Goal: Find contact information: Find contact information

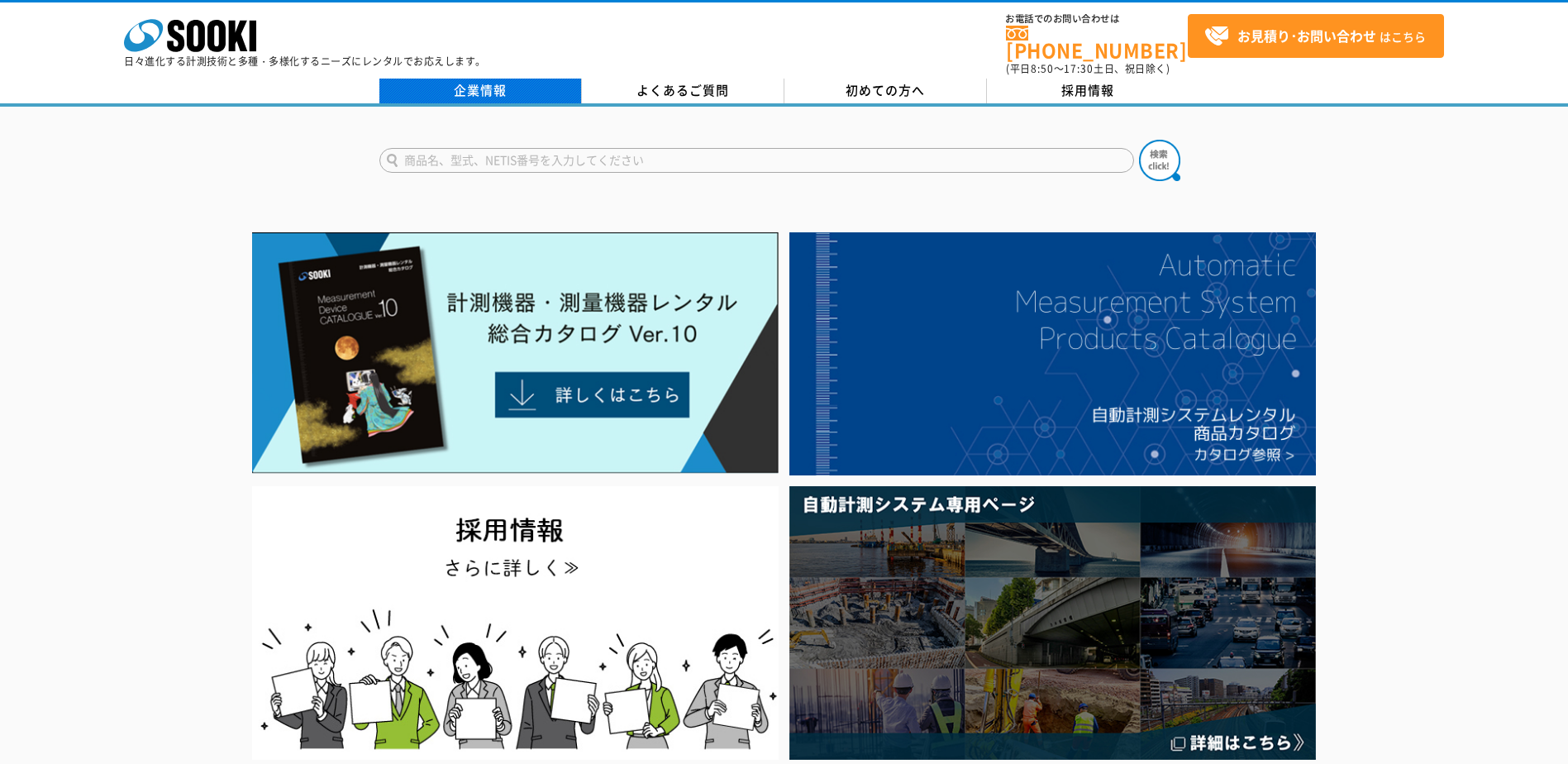
click at [510, 78] on link "企業情報" at bounding box center [481, 91] width 203 height 25
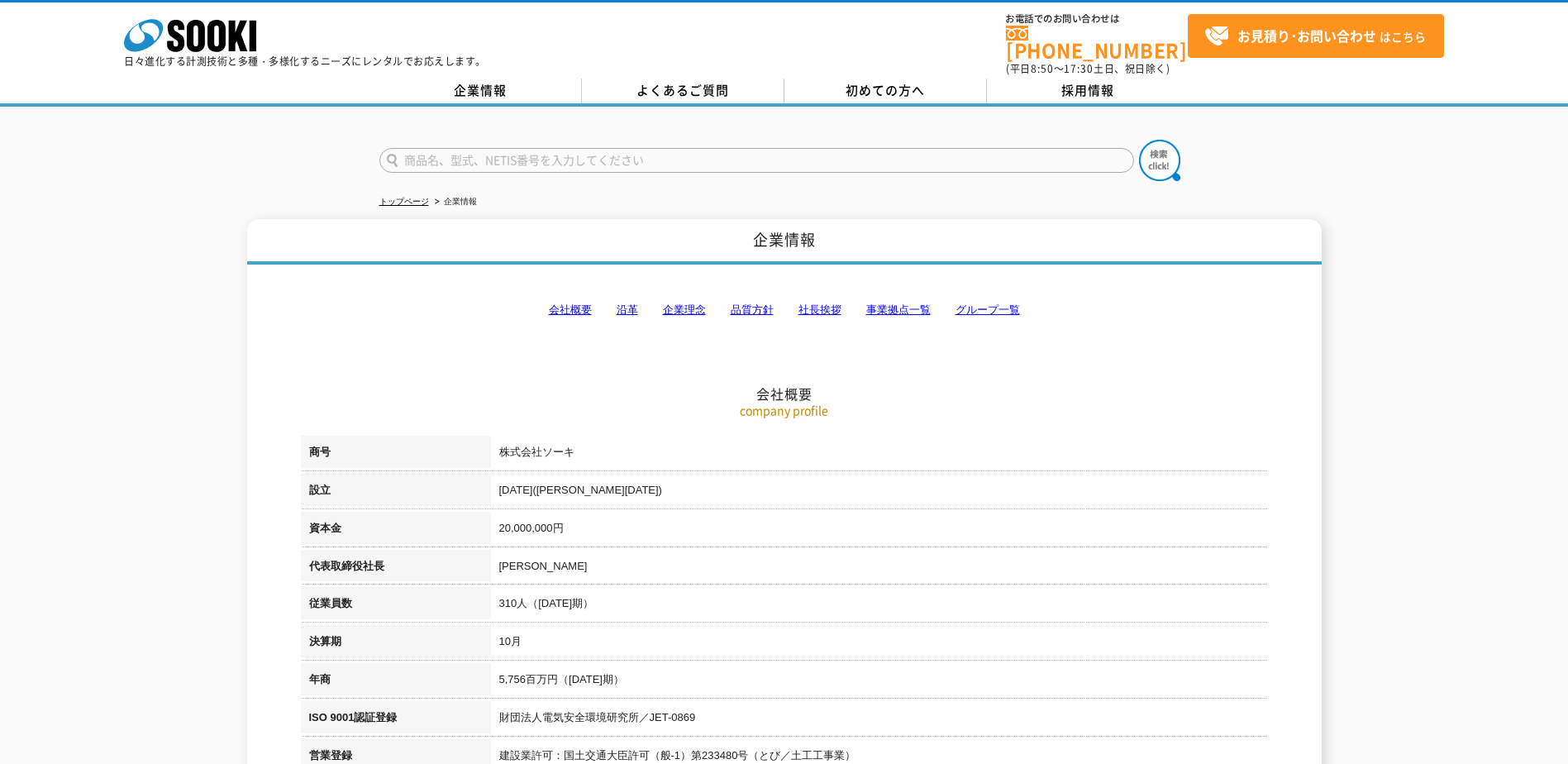
click at [915, 303] on link "事業拠点一覧" at bounding box center [899, 309] width 65 height 12
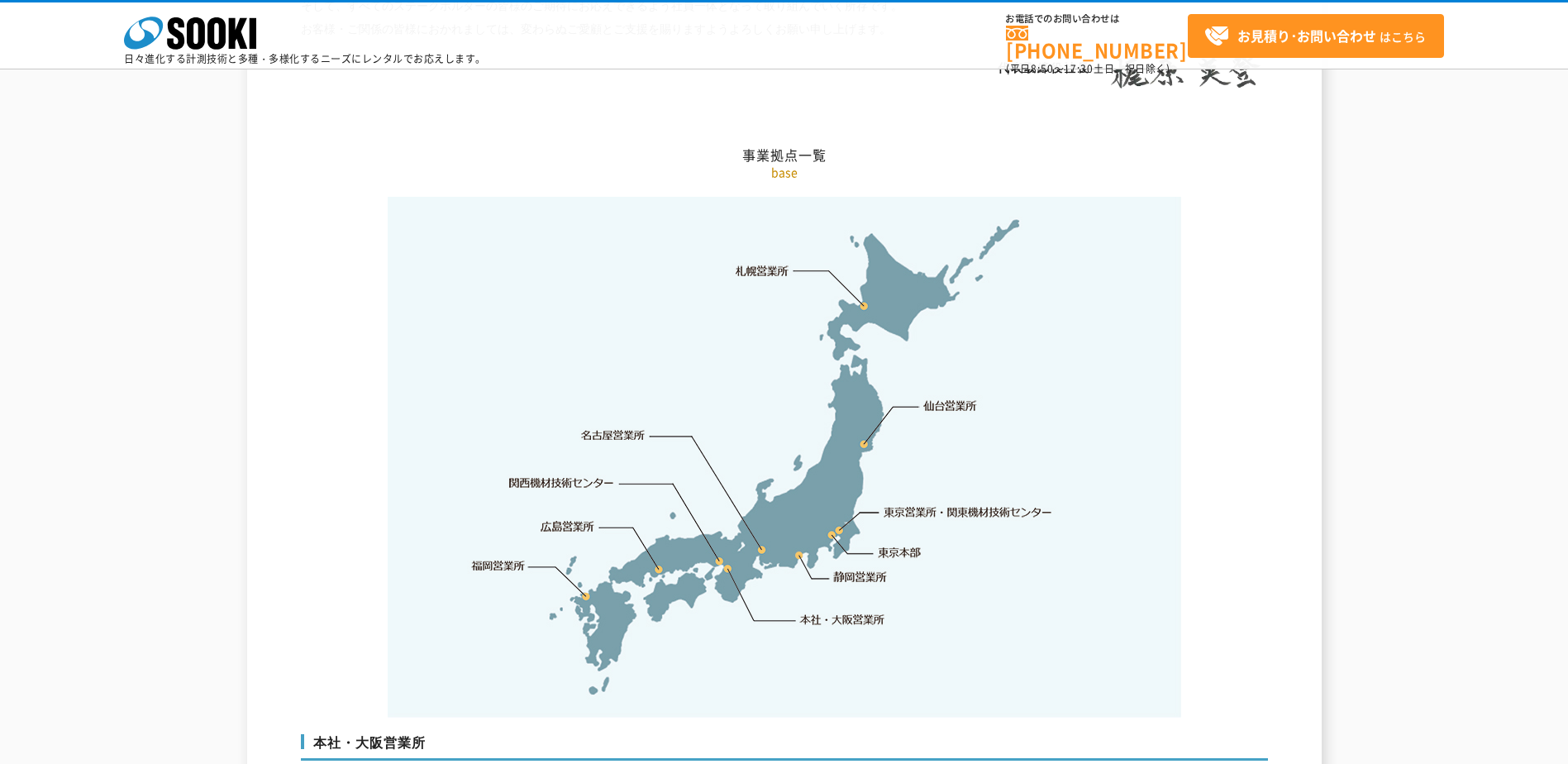
scroll to position [3319, 0]
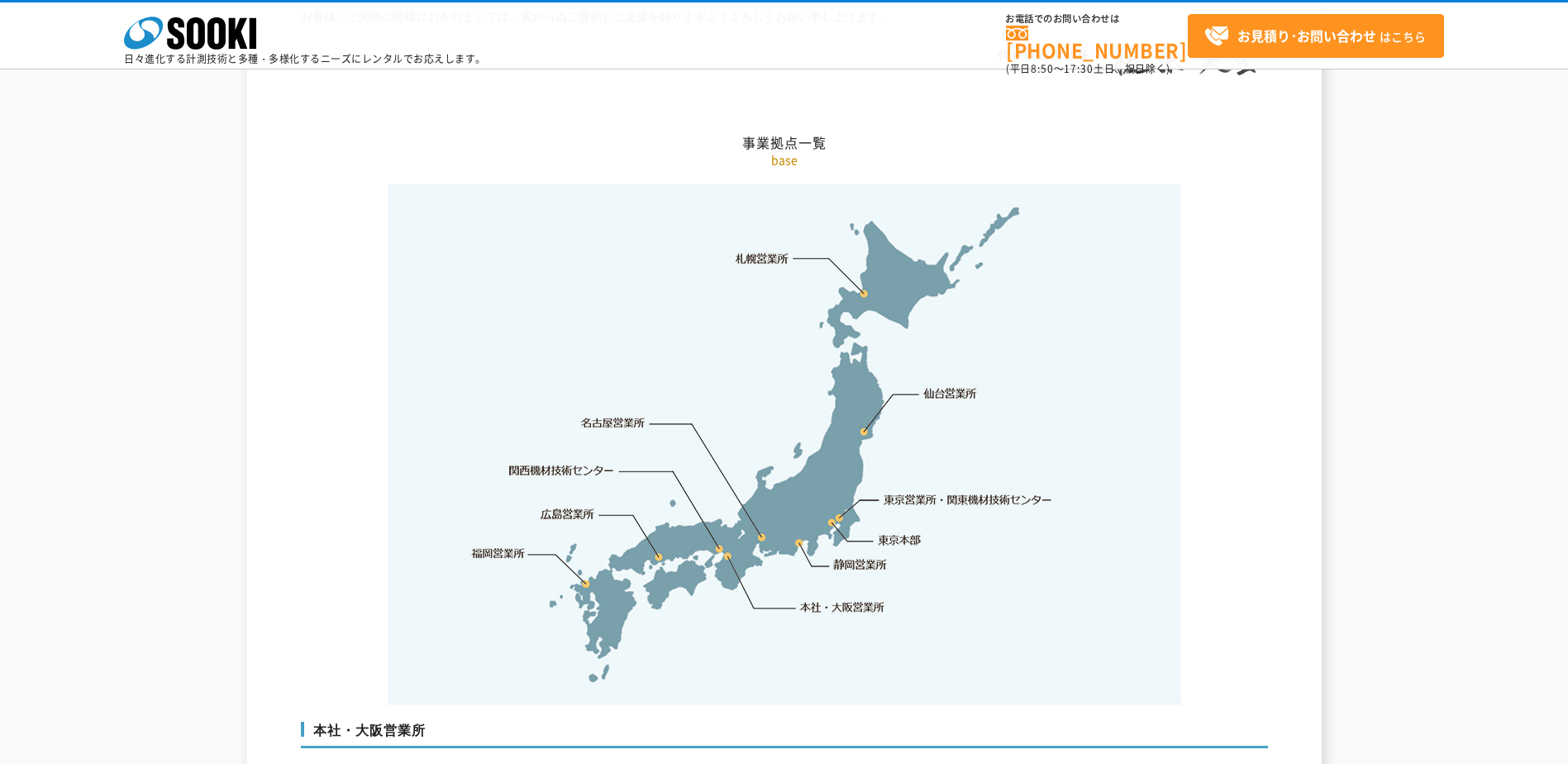
click at [904, 491] on link "東京営業所・関東機材技術センター" at bounding box center [969, 500] width 170 height 17
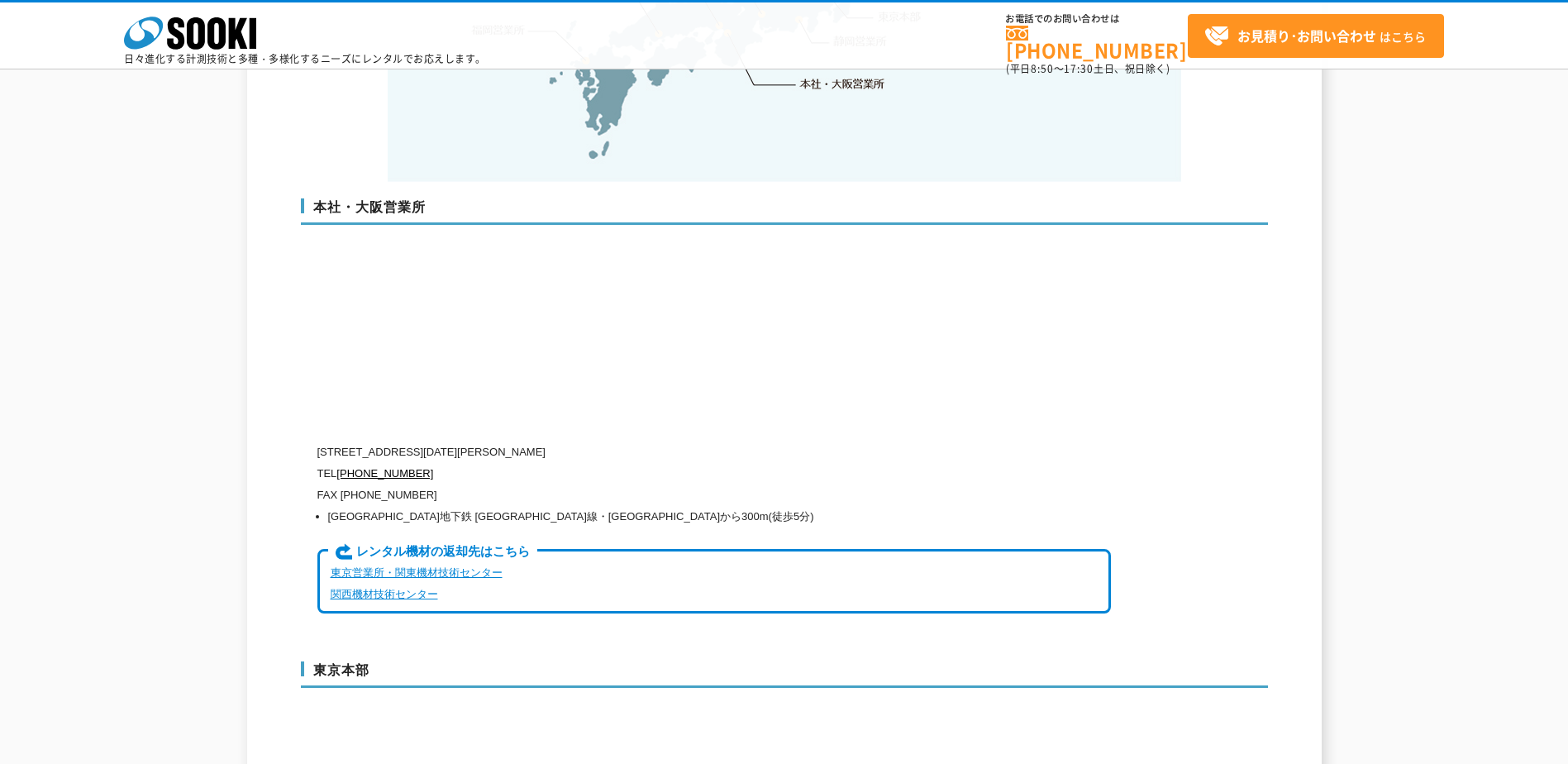
scroll to position [3429, 0]
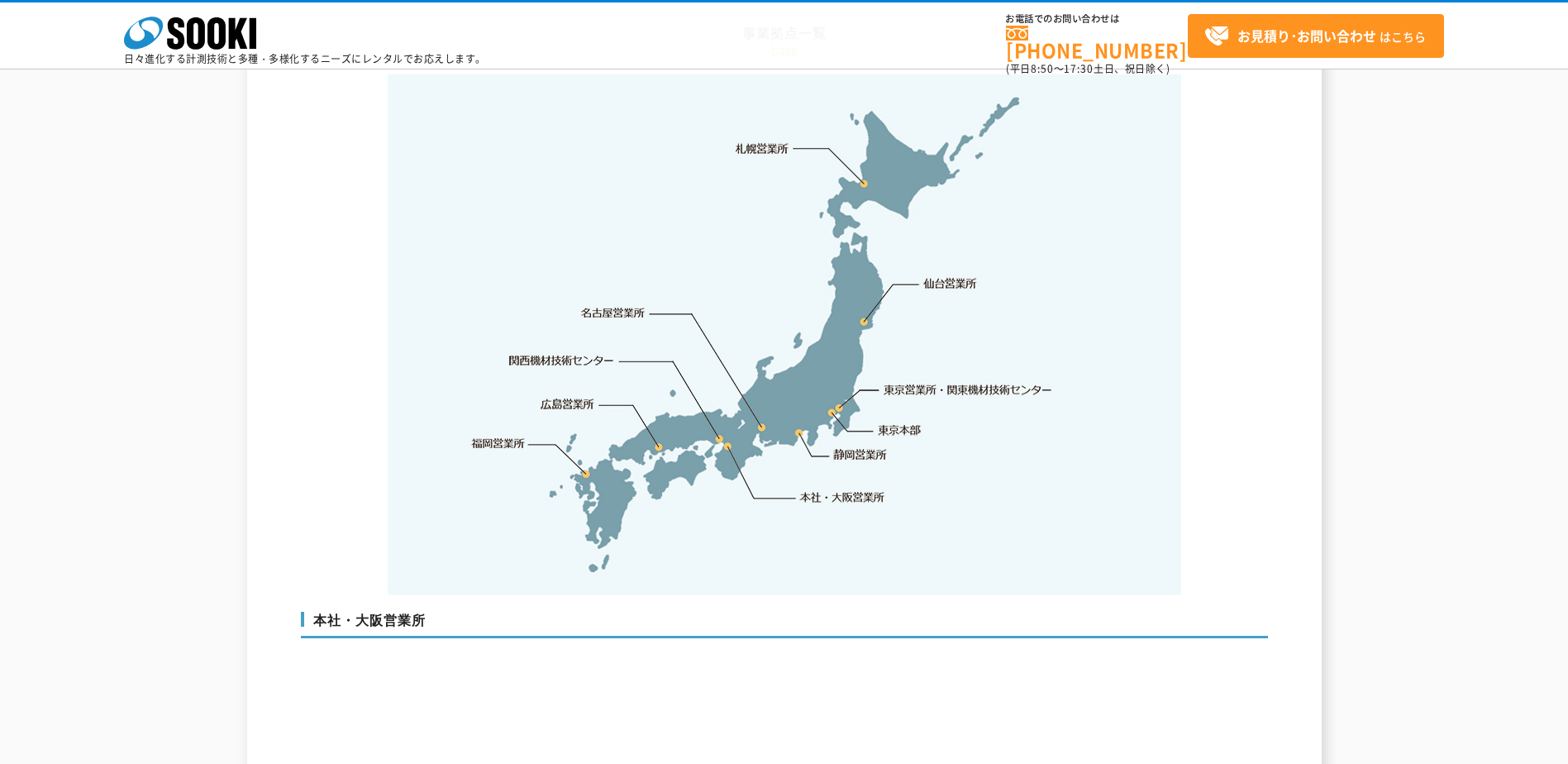
click at [915, 381] on link "東京営業所・関東機材技術センター" at bounding box center [969, 389] width 170 height 17
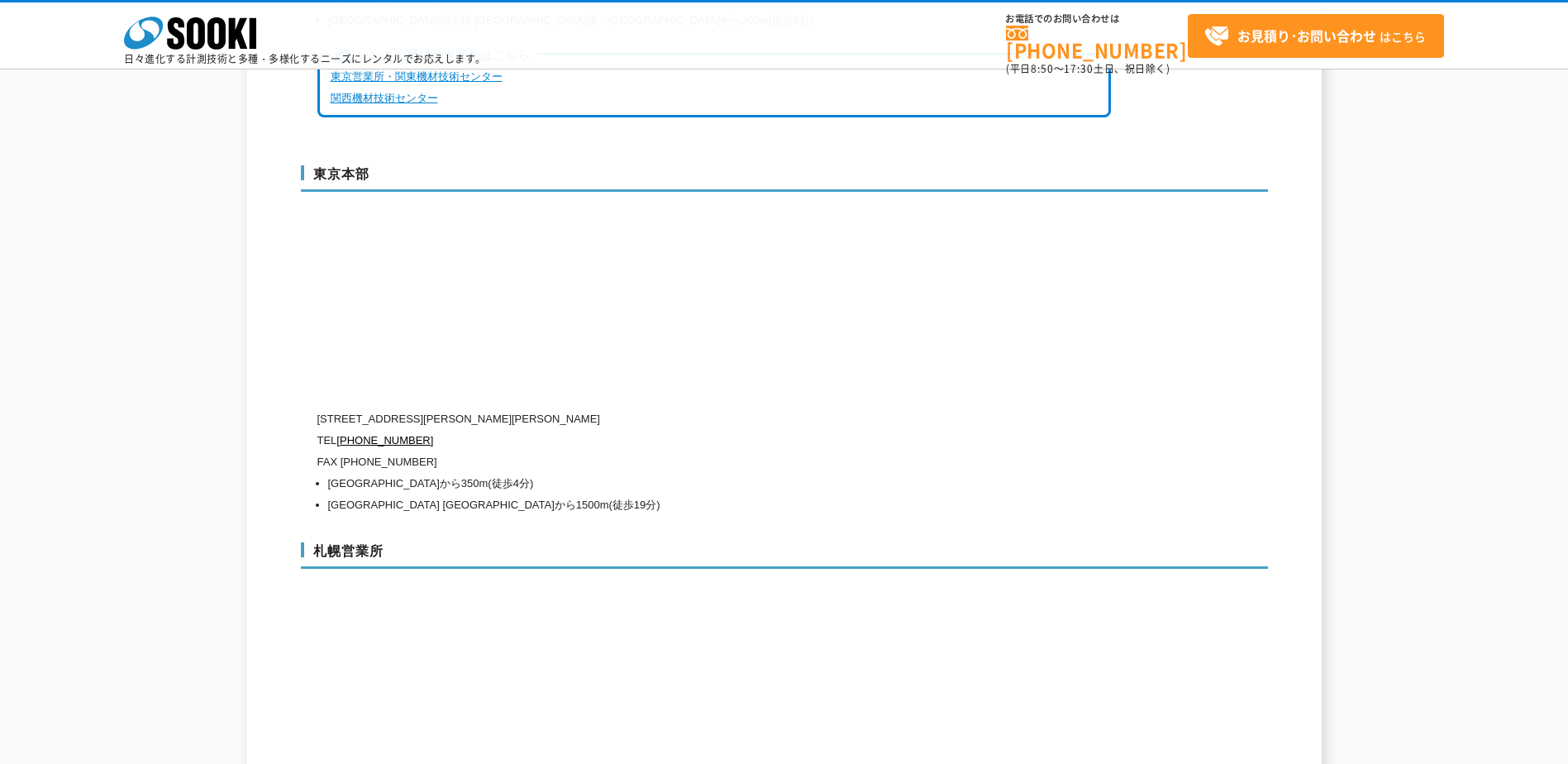
scroll to position [4008, 0]
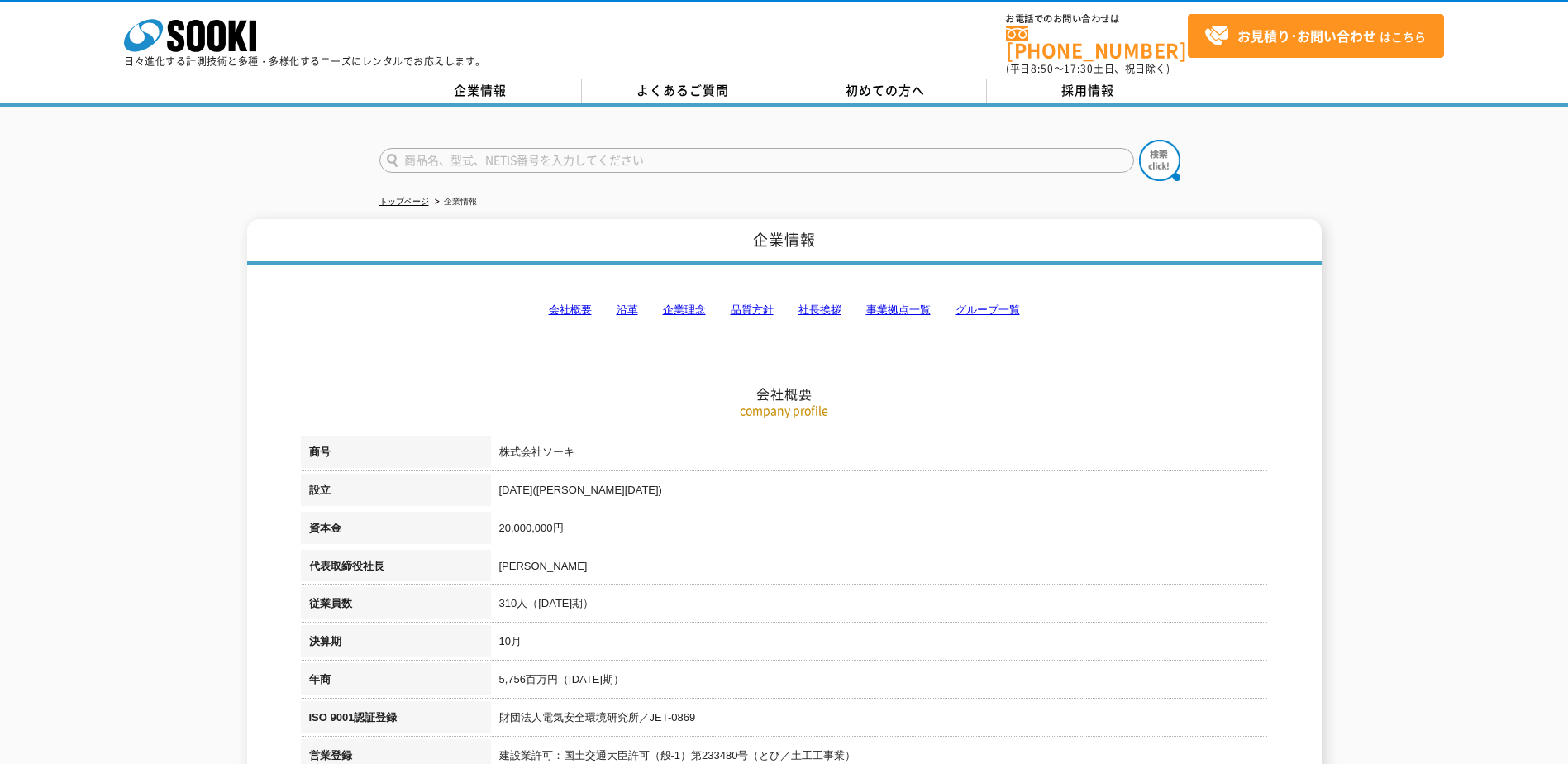
click at [870, 311] on h2 "会社概要" at bounding box center [784, 311] width 967 height 183
click at [875, 303] on link "事業拠点一覧" at bounding box center [899, 309] width 65 height 12
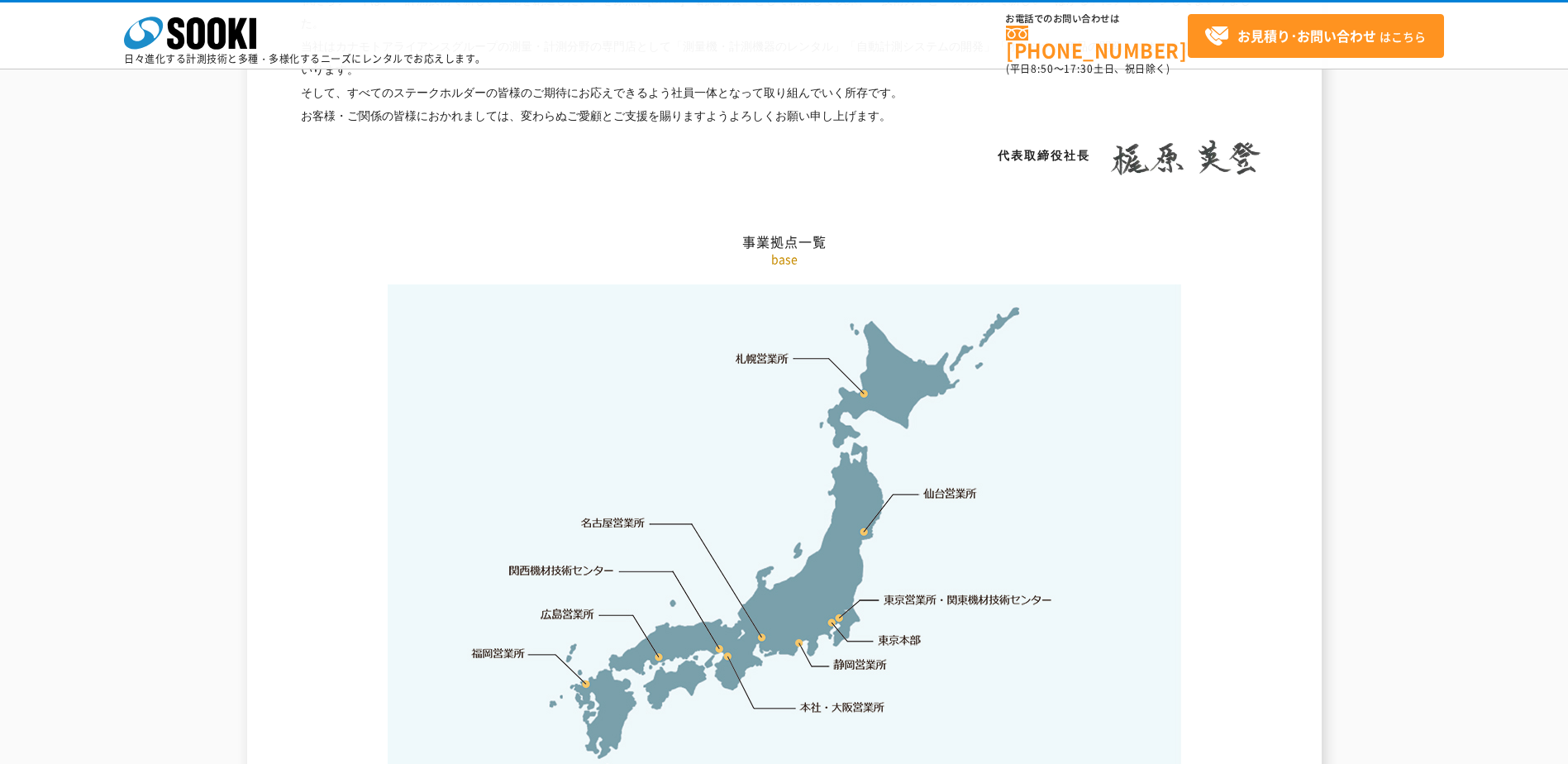
scroll to position [3319, 0]
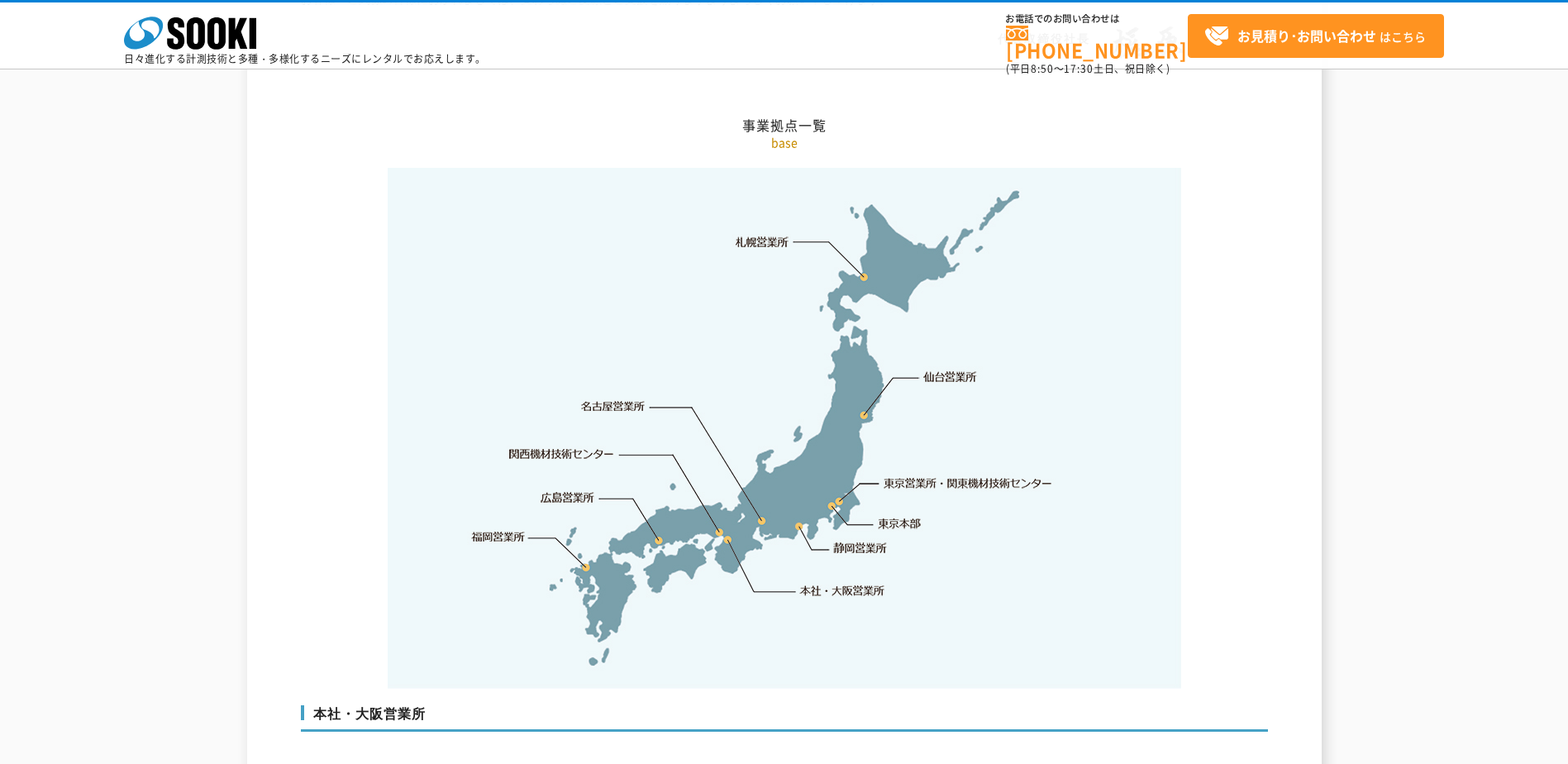
click at [944, 475] on link "東京営業所・関東機材技術センター" at bounding box center [969, 483] width 170 height 17
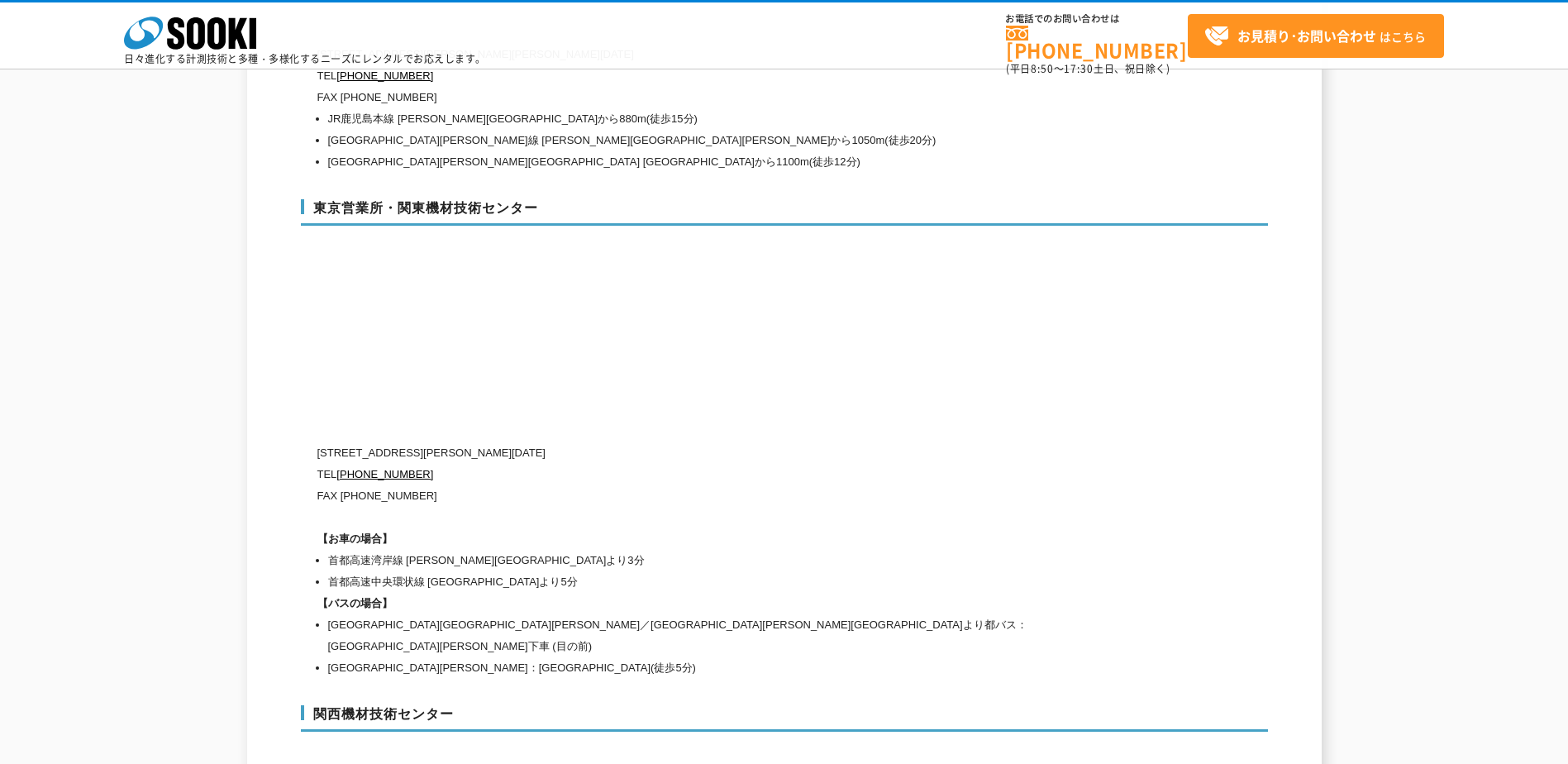
scroll to position [6735, 0]
